Goal: Task Accomplishment & Management: Manage account settings

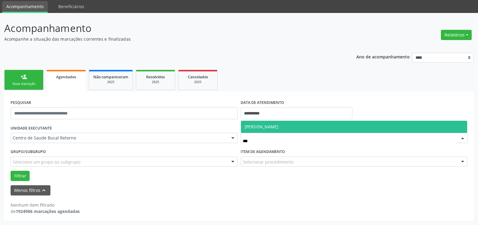
scroll to position [20, 0]
click at [255, 126] on span "[PERSON_NAME]" at bounding box center [261, 127] width 34 height 6
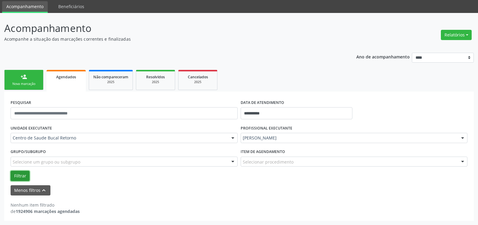
click at [22, 175] on button "Filtrar" at bounding box center [20, 176] width 19 height 10
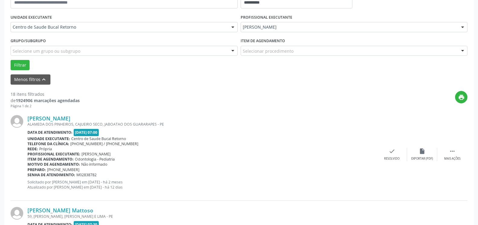
scroll to position [174, 0]
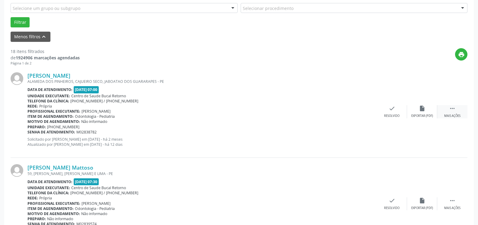
click at [453, 111] on icon "" at bounding box center [452, 108] width 7 height 7
click at [420, 112] on icon "alarm_off" at bounding box center [422, 108] width 7 height 7
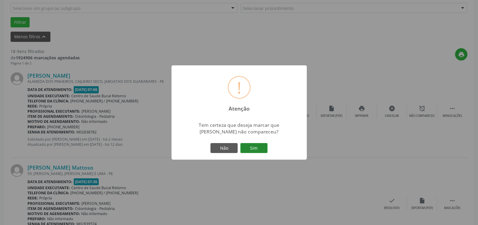
click at [256, 146] on button "Sim" at bounding box center [253, 148] width 27 height 10
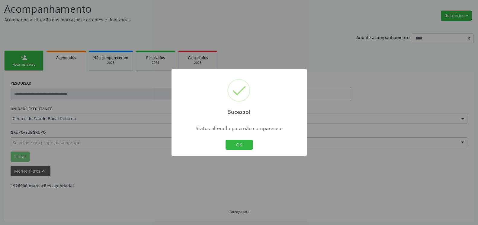
scroll to position [40, 0]
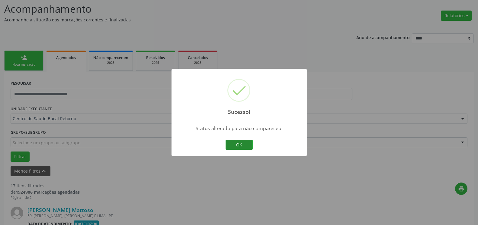
click at [244, 145] on button "OK" at bounding box center [238, 145] width 27 height 10
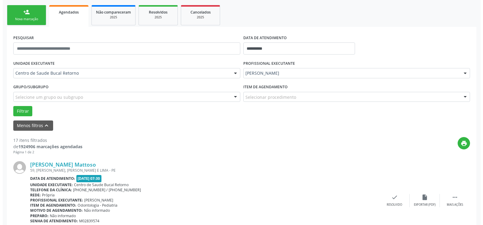
scroll to position [132, 0]
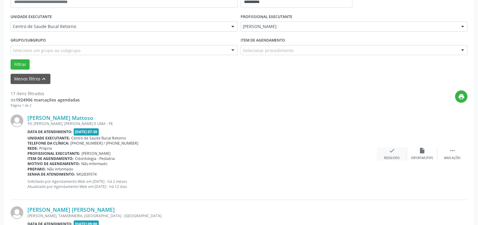
click at [392, 149] on icon "check" at bounding box center [391, 151] width 7 height 7
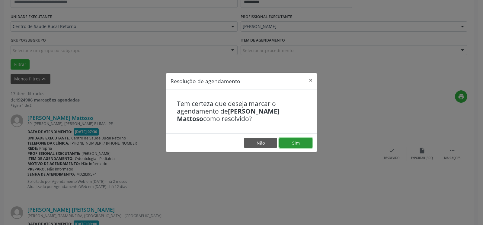
click at [292, 141] on button "Sim" at bounding box center [295, 143] width 33 height 10
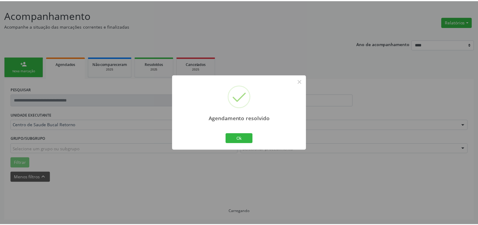
scroll to position [33, 0]
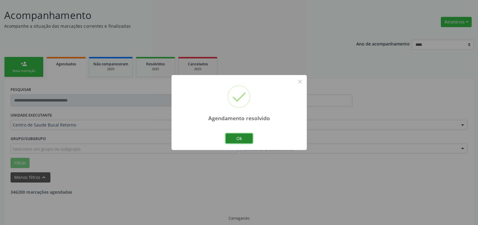
click at [244, 138] on button "Ok" at bounding box center [238, 139] width 27 height 10
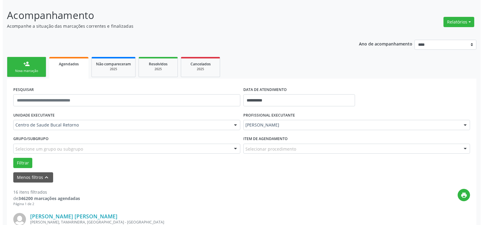
scroll to position [187, 0]
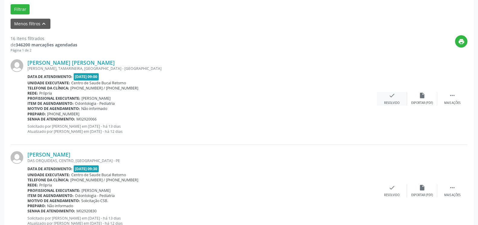
click at [389, 99] on icon "check" at bounding box center [391, 95] width 7 height 7
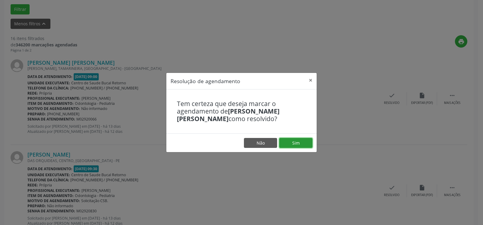
click at [302, 145] on button "Sim" at bounding box center [295, 143] width 33 height 10
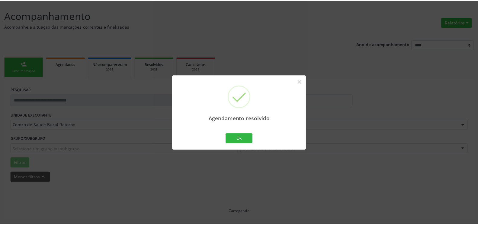
scroll to position [33, 0]
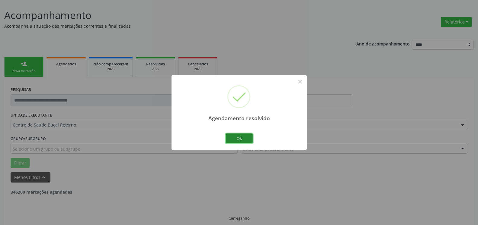
click at [232, 139] on button "Ok" at bounding box center [238, 139] width 27 height 10
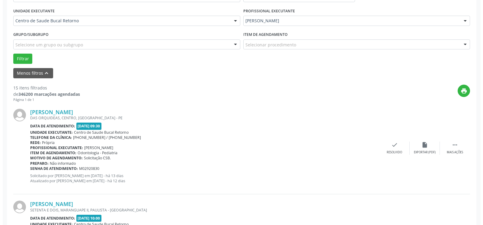
scroll to position [156, 0]
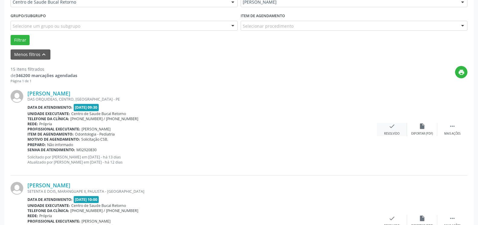
click at [391, 129] on icon "check" at bounding box center [391, 126] width 7 height 7
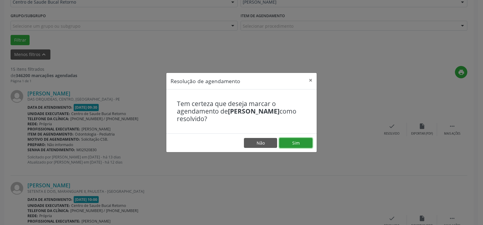
click at [291, 145] on button "Sim" at bounding box center [295, 143] width 33 height 10
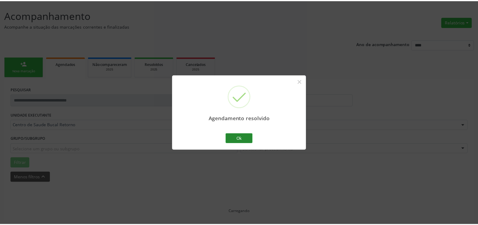
scroll to position [33, 0]
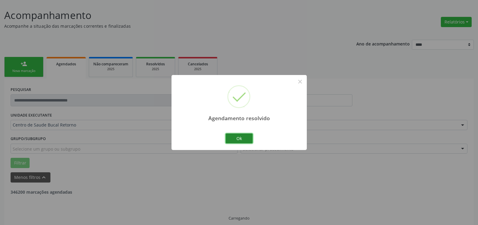
click at [230, 140] on button "Ok" at bounding box center [238, 139] width 27 height 10
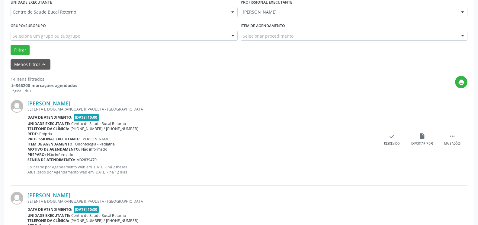
scroll to position [156, 0]
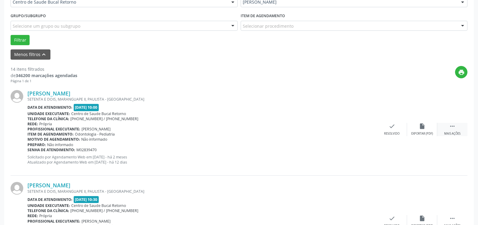
click at [452, 130] on icon "" at bounding box center [452, 126] width 7 height 7
click at [428, 128] on div "alarm_off Não compareceu" at bounding box center [422, 129] width 30 height 13
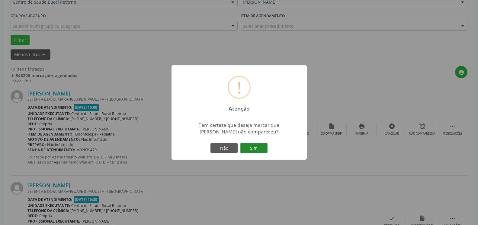
click at [262, 153] on button "Sim" at bounding box center [253, 148] width 27 height 10
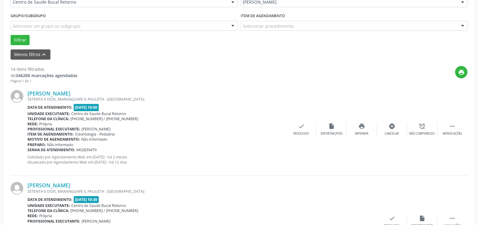
scroll to position [40, 0]
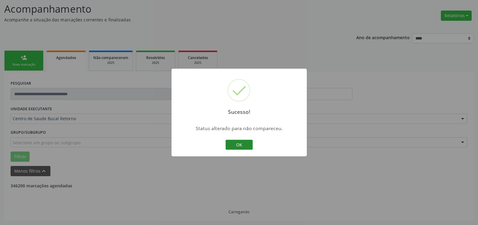
click at [245, 146] on button "OK" at bounding box center [238, 145] width 27 height 10
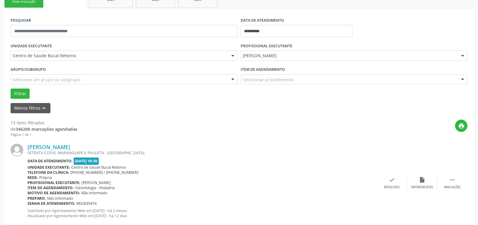
scroll to position [163, 0]
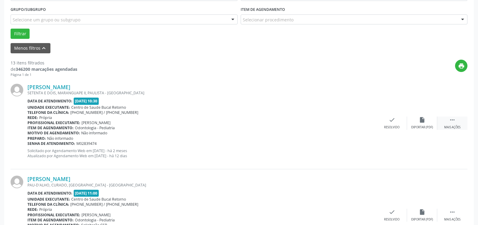
click at [459, 122] on div " Mais ações" at bounding box center [452, 123] width 30 height 13
click at [425, 121] on icon "alarm_off" at bounding box center [422, 120] width 7 height 7
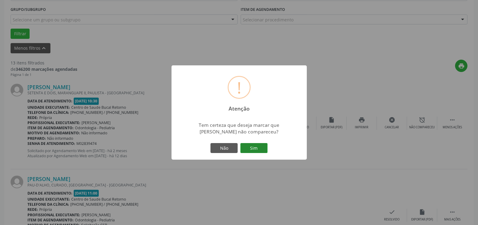
click at [253, 151] on button "Sim" at bounding box center [253, 148] width 27 height 10
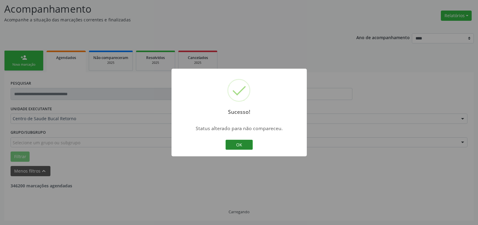
scroll to position [40, 0]
click at [247, 148] on button "OK" at bounding box center [238, 145] width 27 height 10
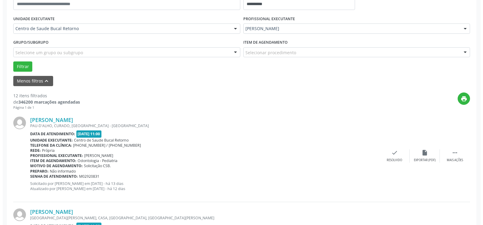
scroll to position [163, 0]
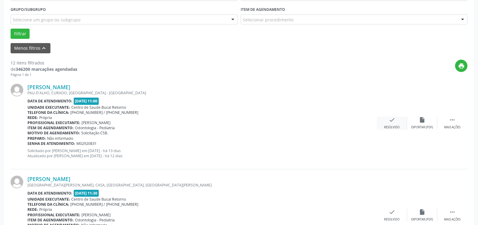
click at [393, 121] on icon "check" at bounding box center [391, 120] width 7 height 7
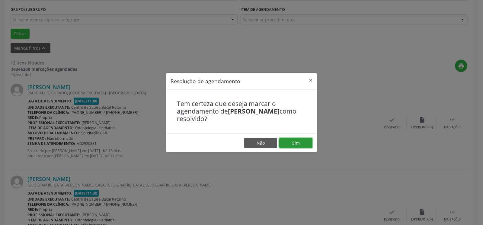
click at [297, 139] on button "Sim" at bounding box center [295, 143] width 33 height 10
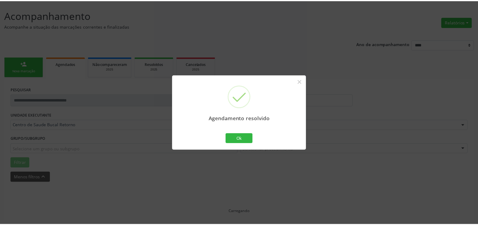
scroll to position [33, 0]
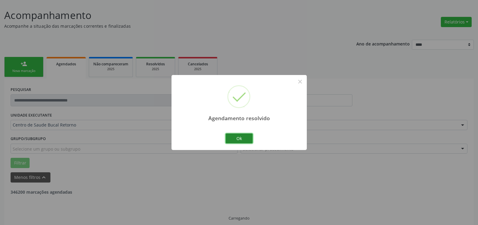
click at [235, 139] on button "Ok" at bounding box center [238, 139] width 27 height 10
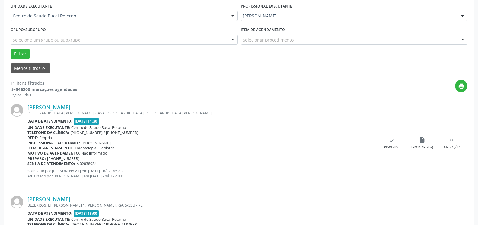
scroll to position [156, 0]
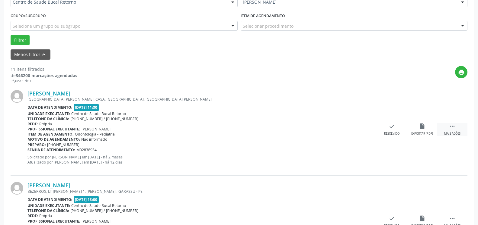
click at [449, 129] on icon "" at bounding box center [452, 126] width 7 height 7
click at [427, 128] on div "alarm_off Não compareceu" at bounding box center [422, 129] width 30 height 13
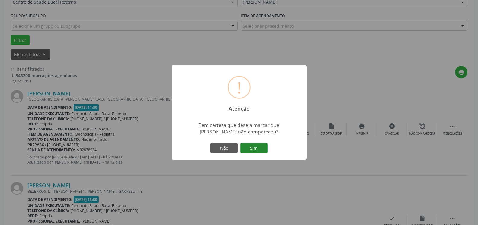
click at [255, 147] on button "Sim" at bounding box center [253, 148] width 27 height 10
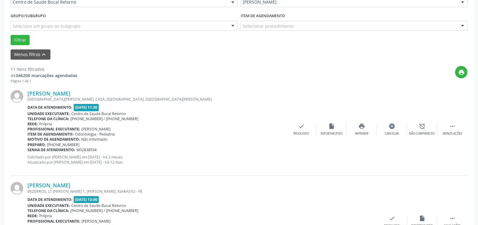
scroll to position [40, 0]
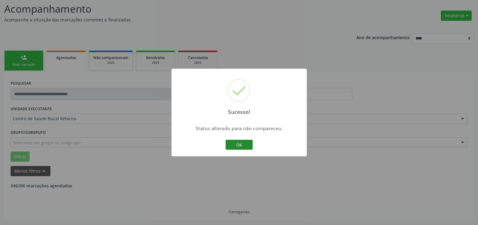
click at [242, 145] on button "OK" at bounding box center [238, 145] width 27 height 10
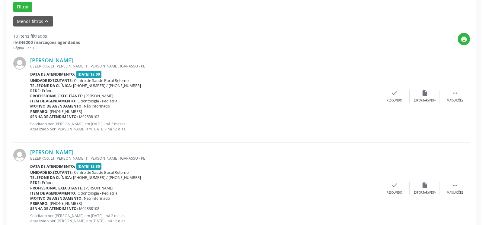
scroll to position [193, 0]
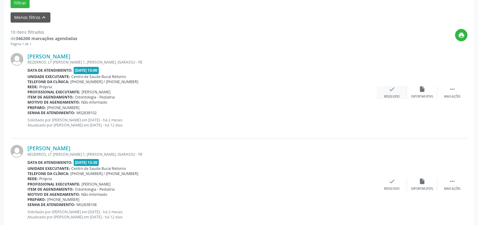
click at [398, 90] on div "check Resolvido" at bounding box center [392, 92] width 30 height 13
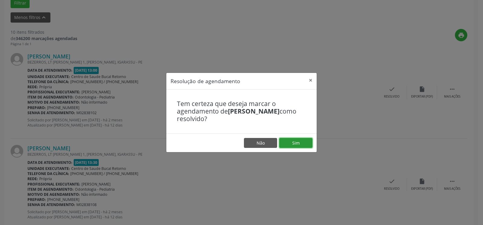
click at [298, 144] on button "Sim" at bounding box center [295, 143] width 33 height 10
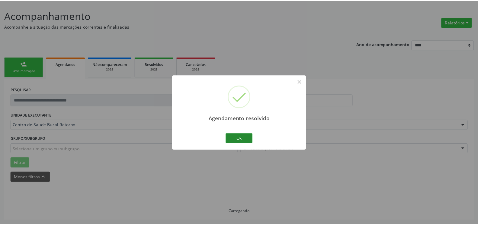
scroll to position [33, 0]
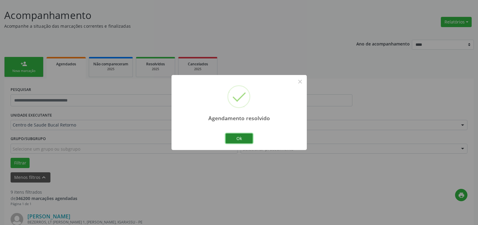
click at [246, 139] on button "Ok" at bounding box center [238, 139] width 27 height 10
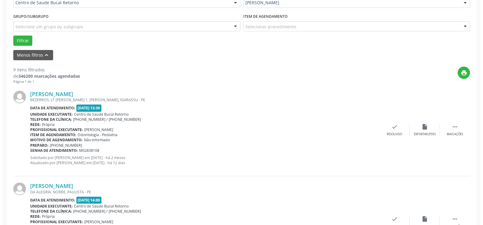
scroll to position [156, 0]
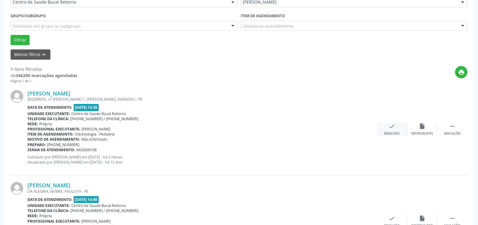
click at [395, 127] on div "check Resolvido" at bounding box center [392, 129] width 30 height 13
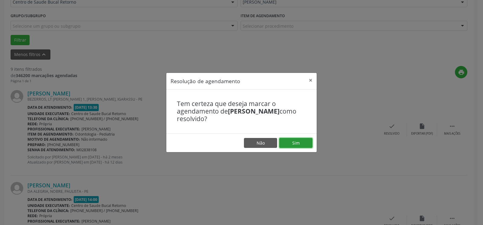
click at [307, 140] on button "Sim" at bounding box center [295, 143] width 33 height 10
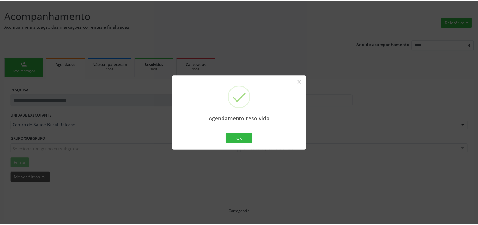
scroll to position [33, 0]
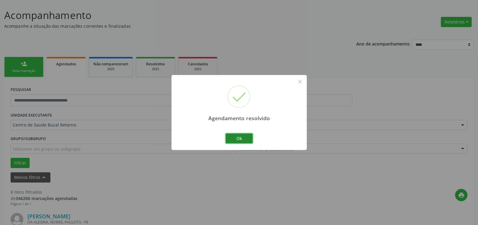
click at [246, 139] on button "Ok" at bounding box center [238, 139] width 27 height 10
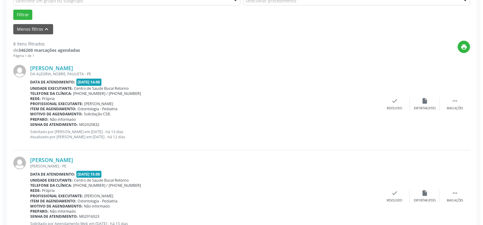
scroll to position [187, 0]
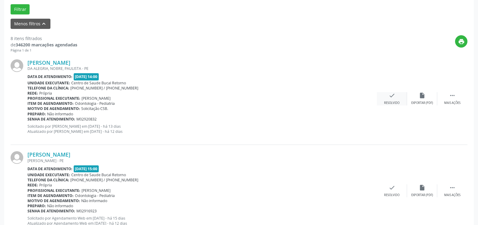
click at [391, 96] on icon "check" at bounding box center [391, 95] width 7 height 7
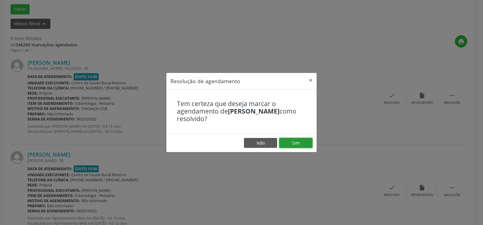
click at [307, 143] on button "Sim" at bounding box center [295, 143] width 33 height 10
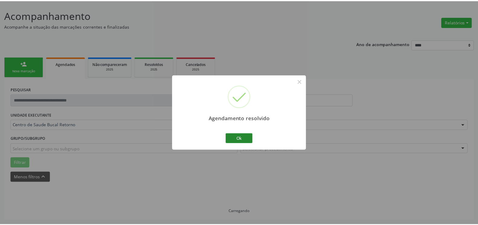
scroll to position [33, 0]
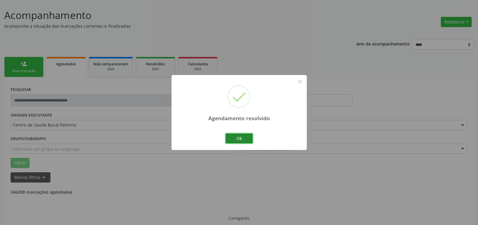
click at [244, 139] on button "Ok" at bounding box center [238, 139] width 27 height 10
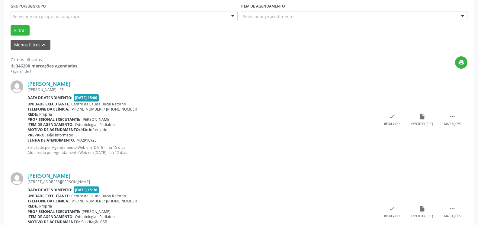
scroll to position [187, 0]
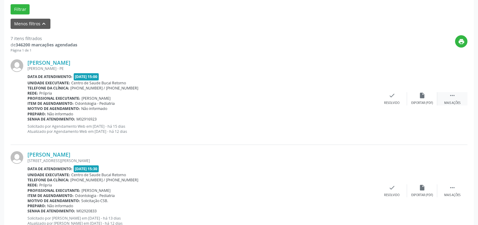
click at [452, 99] on icon "" at bounding box center [452, 95] width 7 height 7
click at [428, 99] on div "alarm_off Não compareceu" at bounding box center [422, 98] width 30 height 13
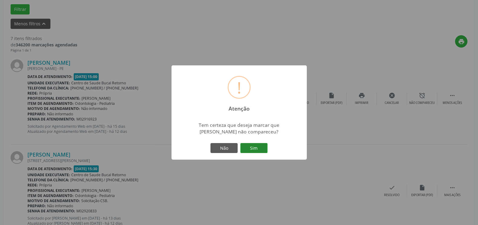
click at [253, 148] on button "Sim" at bounding box center [253, 148] width 27 height 10
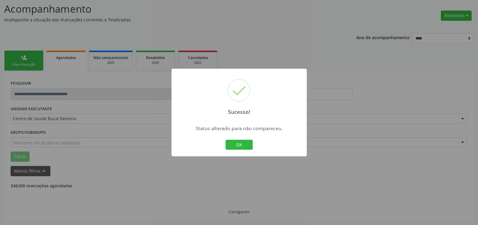
scroll to position [40, 0]
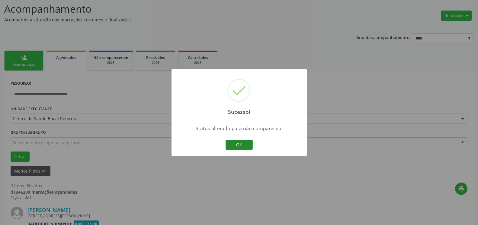
click at [241, 146] on button "OK" at bounding box center [238, 145] width 27 height 10
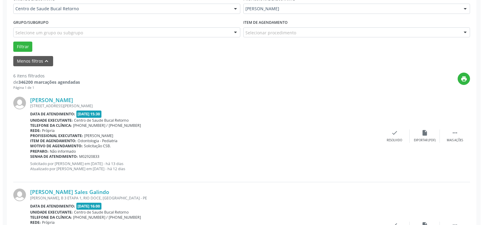
scroll to position [163, 0]
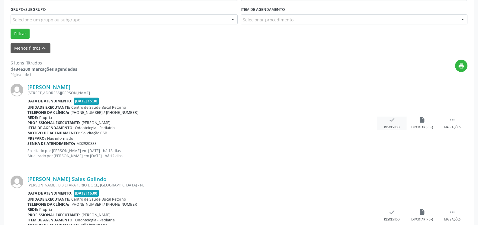
click at [390, 122] on icon "check" at bounding box center [391, 120] width 7 height 7
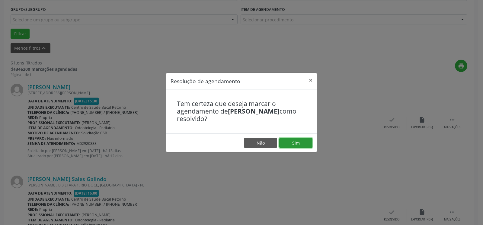
click at [293, 142] on button "Sim" at bounding box center [295, 143] width 33 height 10
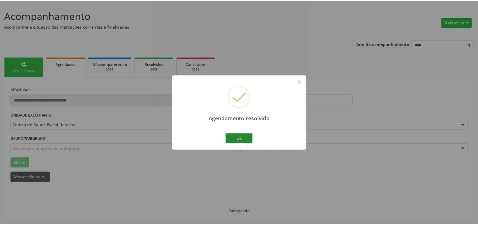
scroll to position [33, 0]
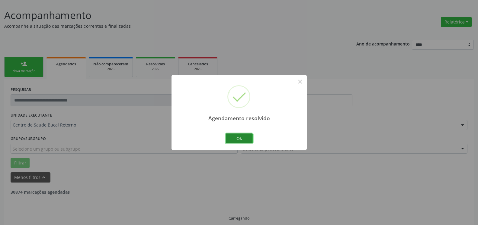
click at [244, 138] on button "Ok" at bounding box center [238, 139] width 27 height 10
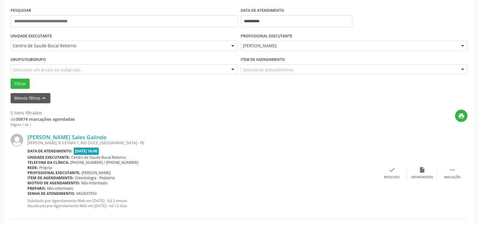
scroll to position [126, 0]
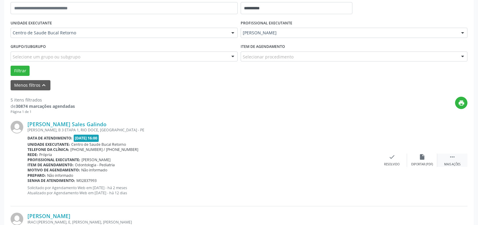
click at [453, 160] on icon "" at bounding box center [452, 157] width 7 height 7
click at [422, 158] on icon "alarm_off" at bounding box center [422, 157] width 7 height 7
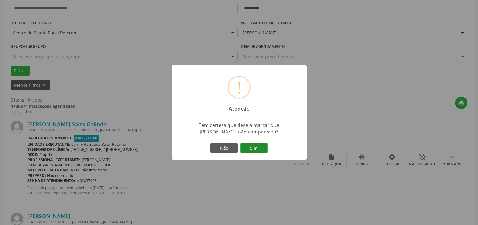
click at [252, 148] on button "Sim" at bounding box center [253, 148] width 27 height 10
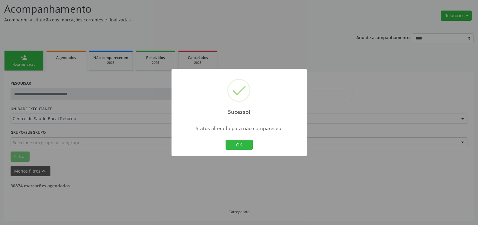
scroll to position [40, 0]
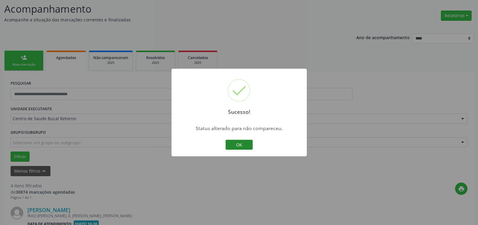
click at [246, 143] on button "OK" at bounding box center [238, 145] width 27 height 10
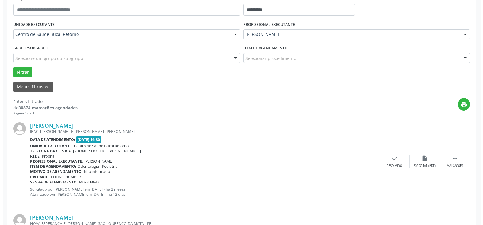
scroll to position [132, 0]
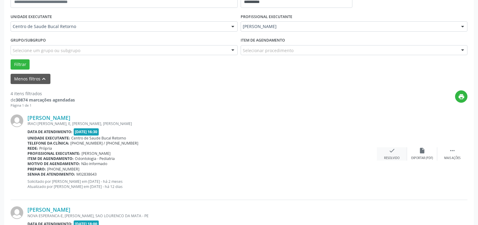
click at [390, 154] on icon "check" at bounding box center [391, 151] width 7 height 7
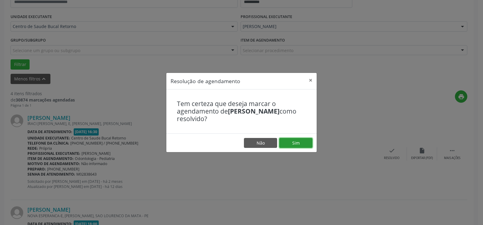
click at [296, 141] on button "Sim" at bounding box center [295, 143] width 33 height 10
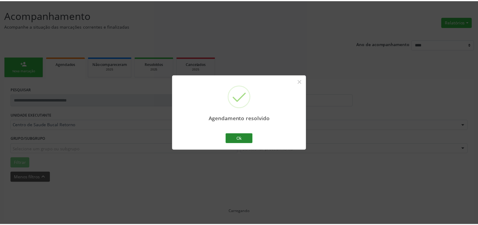
scroll to position [33, 0]
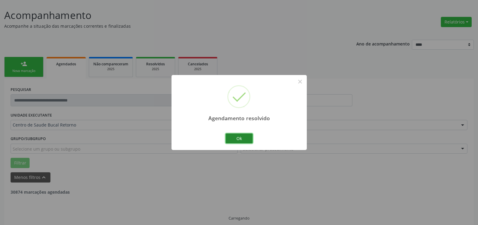
click at [232, 140] on button "Ok" at bounding box center [238, 139] width 27 height 10
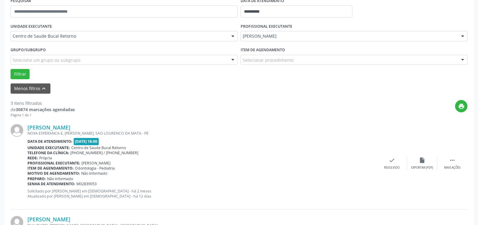
scroll to position [126, 0]
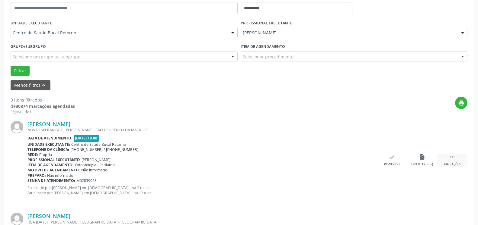
drag, startPoint x: 451, startPoint y: 155, endPoint x: 414, endPoint y: 165, distance: 37.8
click at [450, 155] on icon "" at bounding box center [452, 157] width 7 height 7
click at [428, 157] on div "alarm_off Não compareceu" at bounding box center [422, 160] width 30 height 13
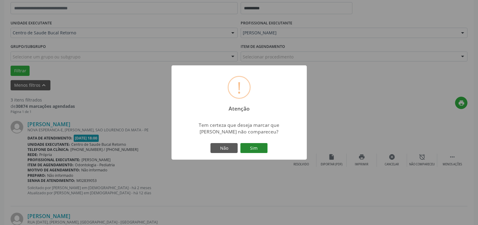
click at [251, 148] on button "Sim" at bounding box center [253, 148] width 27 height 10
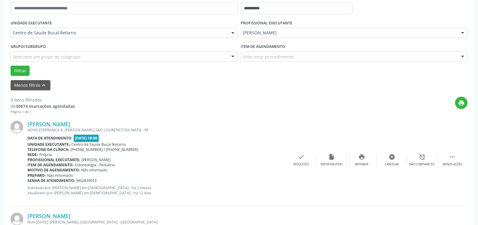
scroll to position [40, 0]
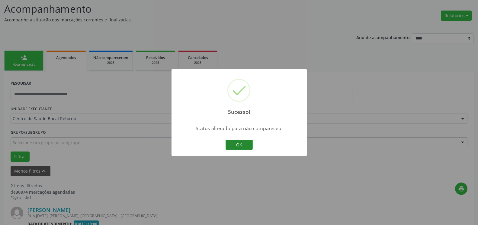
click at [241, 144] on button "OK" at bounding box center [238, 145] width 27 height 10
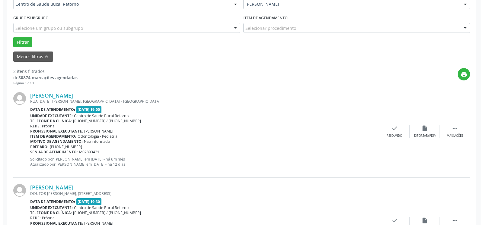
scroll to position [163, 0]
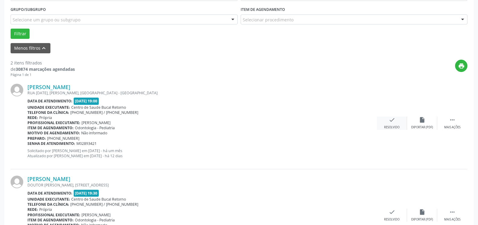
click at [393, 122] on icon "check" at bounding box center [391, 120] width 7 height 7
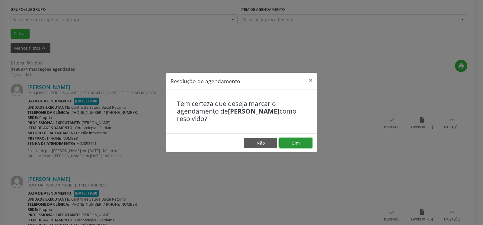
click at [297, 145] on button "Sim" at bounding box center [295, 143] width 33 height 10
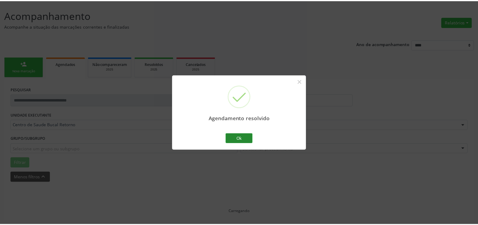
scroll to position [33, 0]
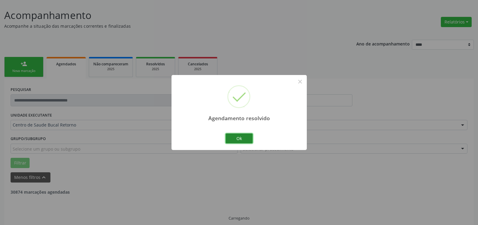
click at [240, 139] on button "Ok" at bounding box center [238, 139] width 27 height 10
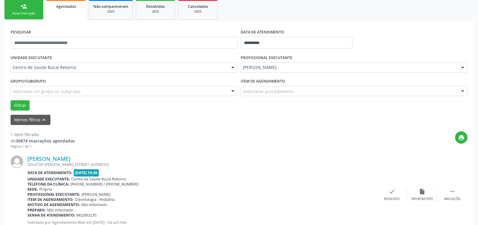
scroll to position [117, 0]
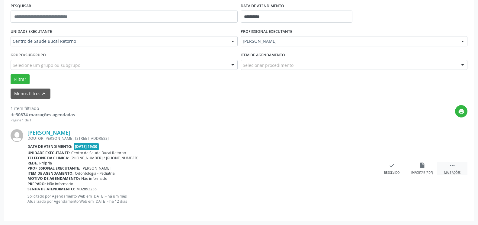
click at [449, 165] on div " Mais ações" at bounding box center [452, 168] width 30 height 13
click at [423, 165] on icon "alarm_off" at bounding box center [422, 165] width 7 height 7
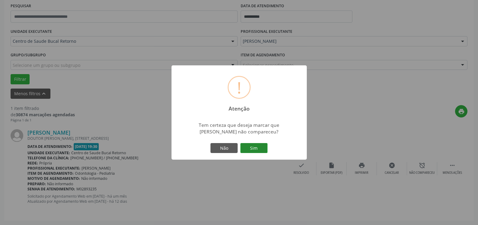
click at [256, 151] on button "Sim" at bounding box center [253, 148] width 27 height 10
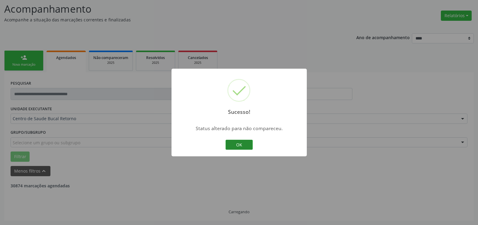
scroll to position [20, 0]
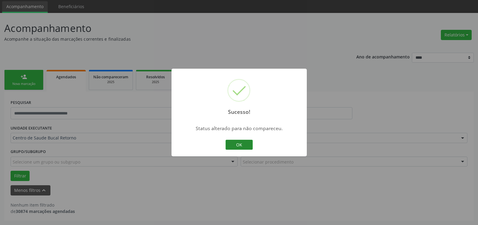
click at [235, 145] on button "OK" at bounding box center [238, 145] width 27 height 10
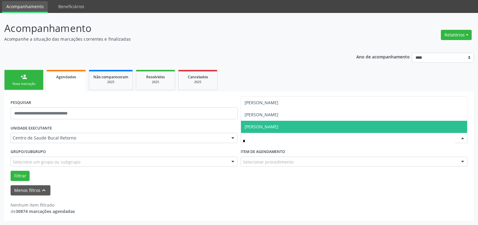
type input "**"
click at [278, 128] on span "[PERSON_NAME]" at bounding box center [261, 127] width 34 height 6
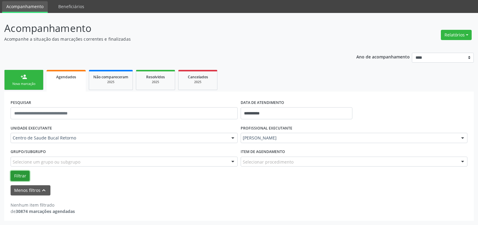
click at [27, 175] on button "Filtrar" at bounding box center [20, 176] width 19 height 10
